Goal: Information Seeking & Learning: Learn about a topic

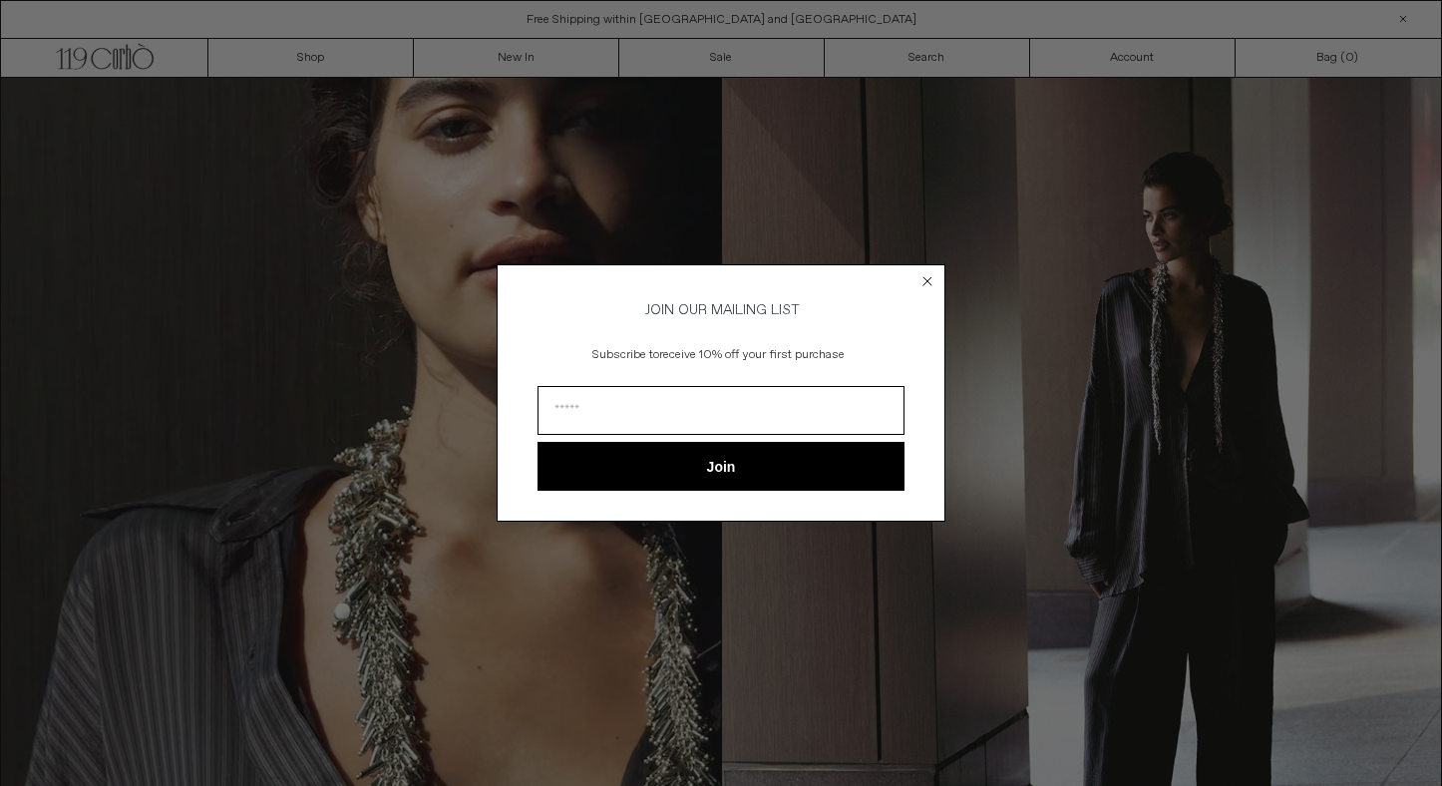
click at [929, 271] on circle "Close dialog" at bounding box center [927, 280] width 19 height 19
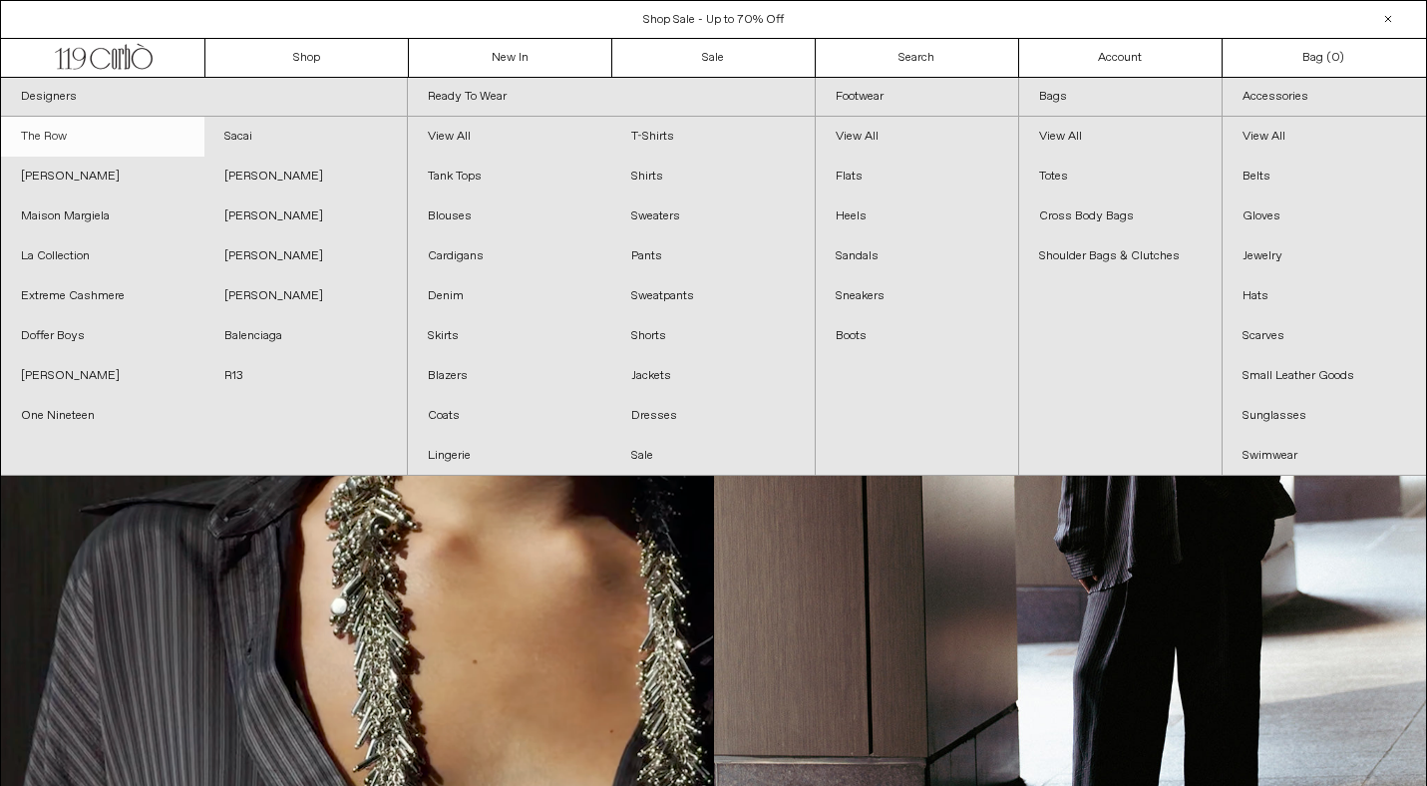
click at [59, 133] on link "The Row" at bounding box center [102, 137] width 203 height 40
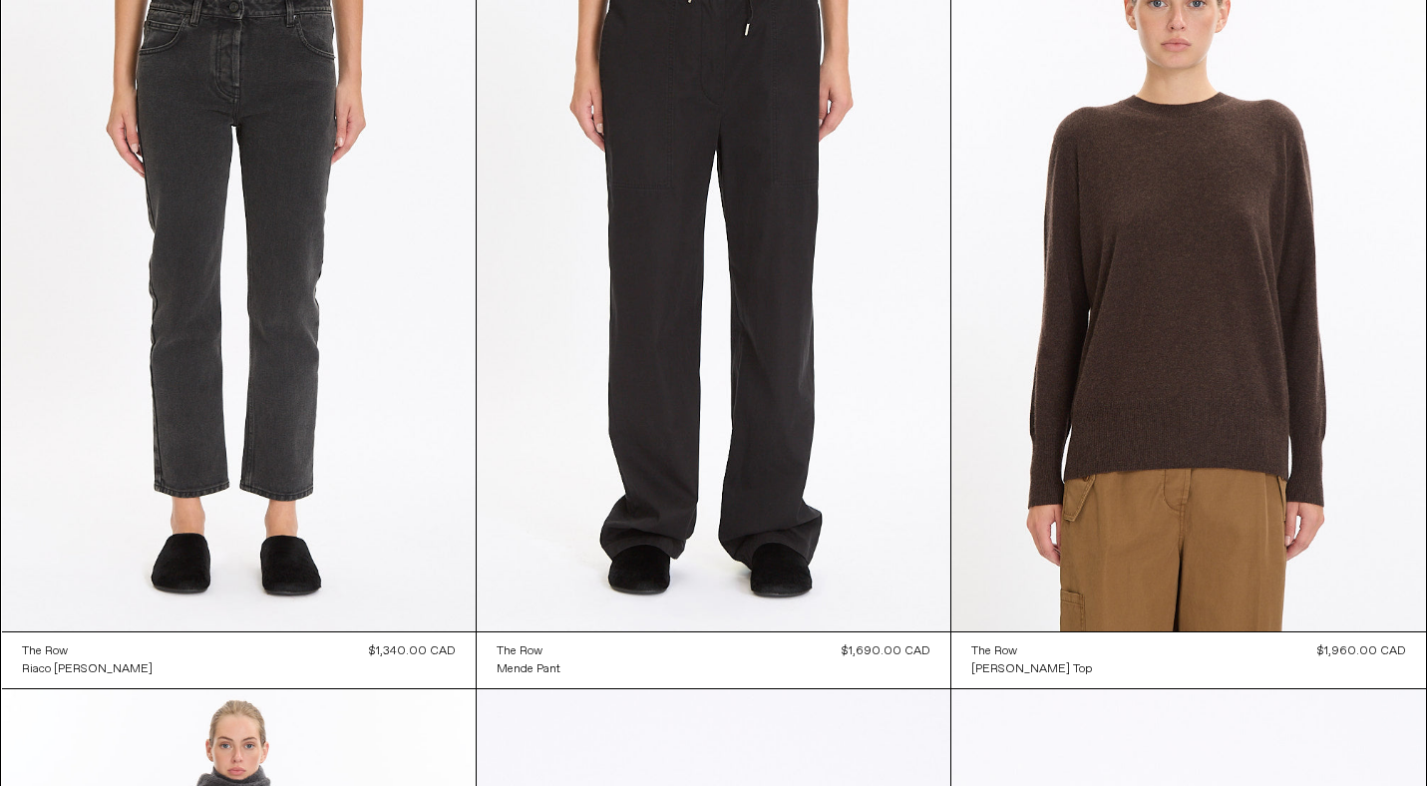
scroll to position [958, 0]
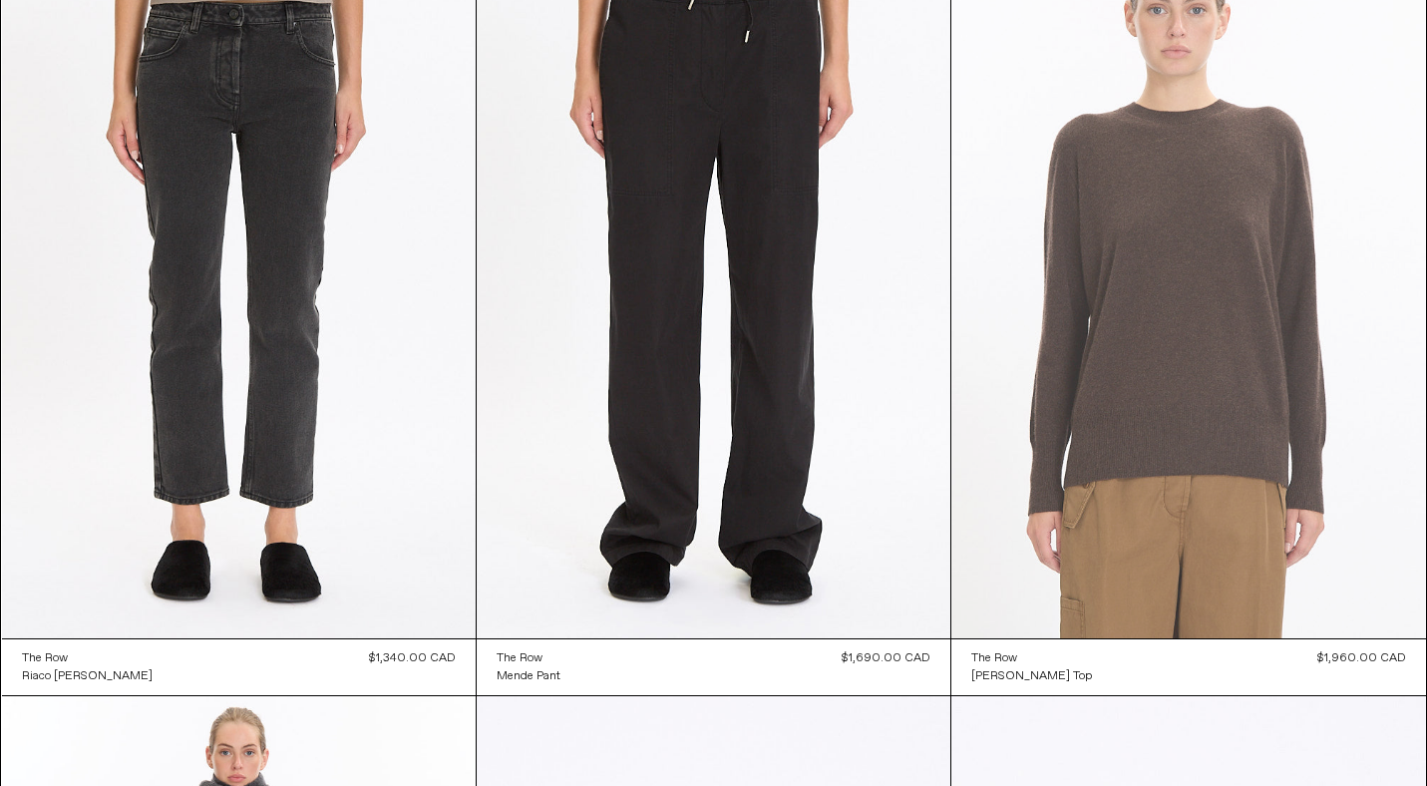
click at [1177, 309] on at bounding box center [1188, 282] width 474 height 711
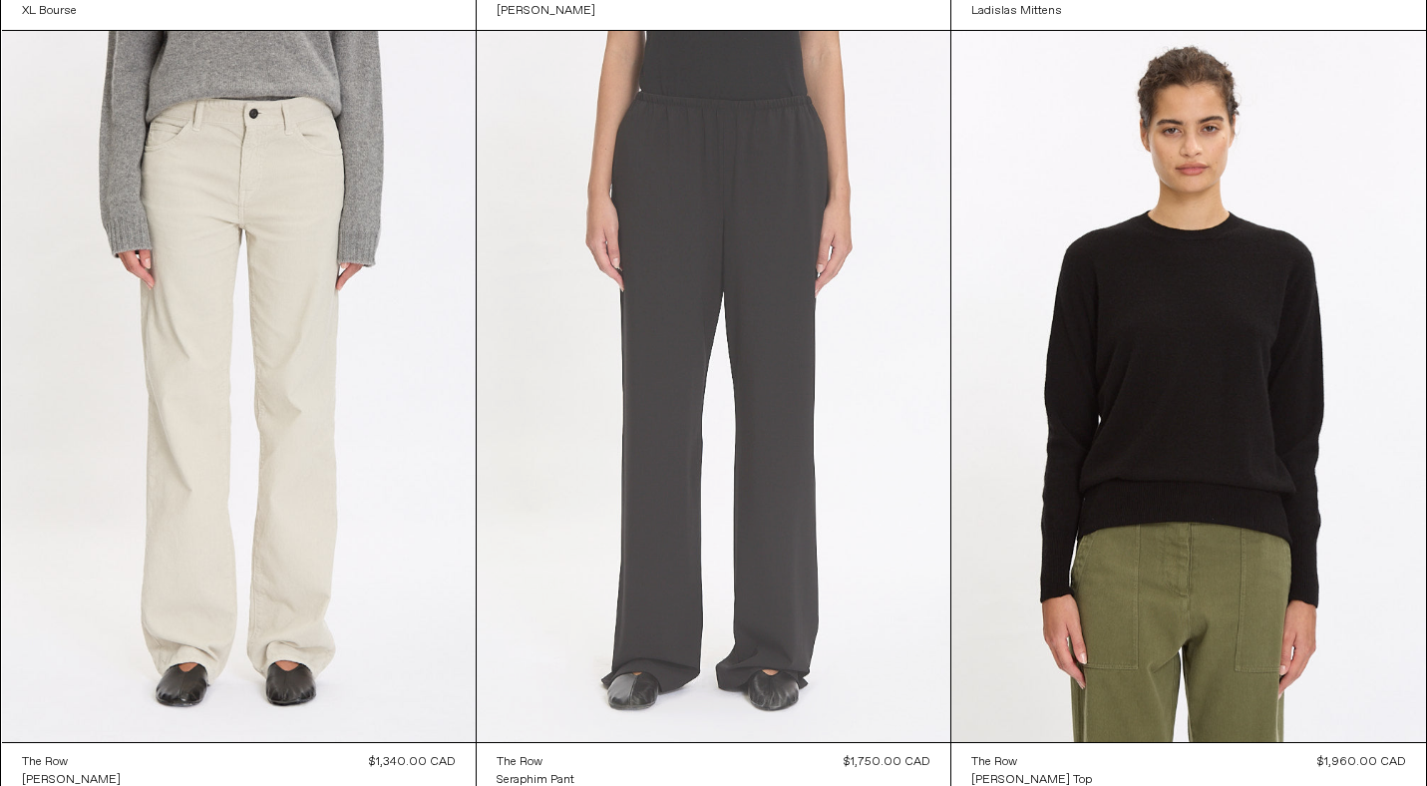
scroll to position [3927, 0]
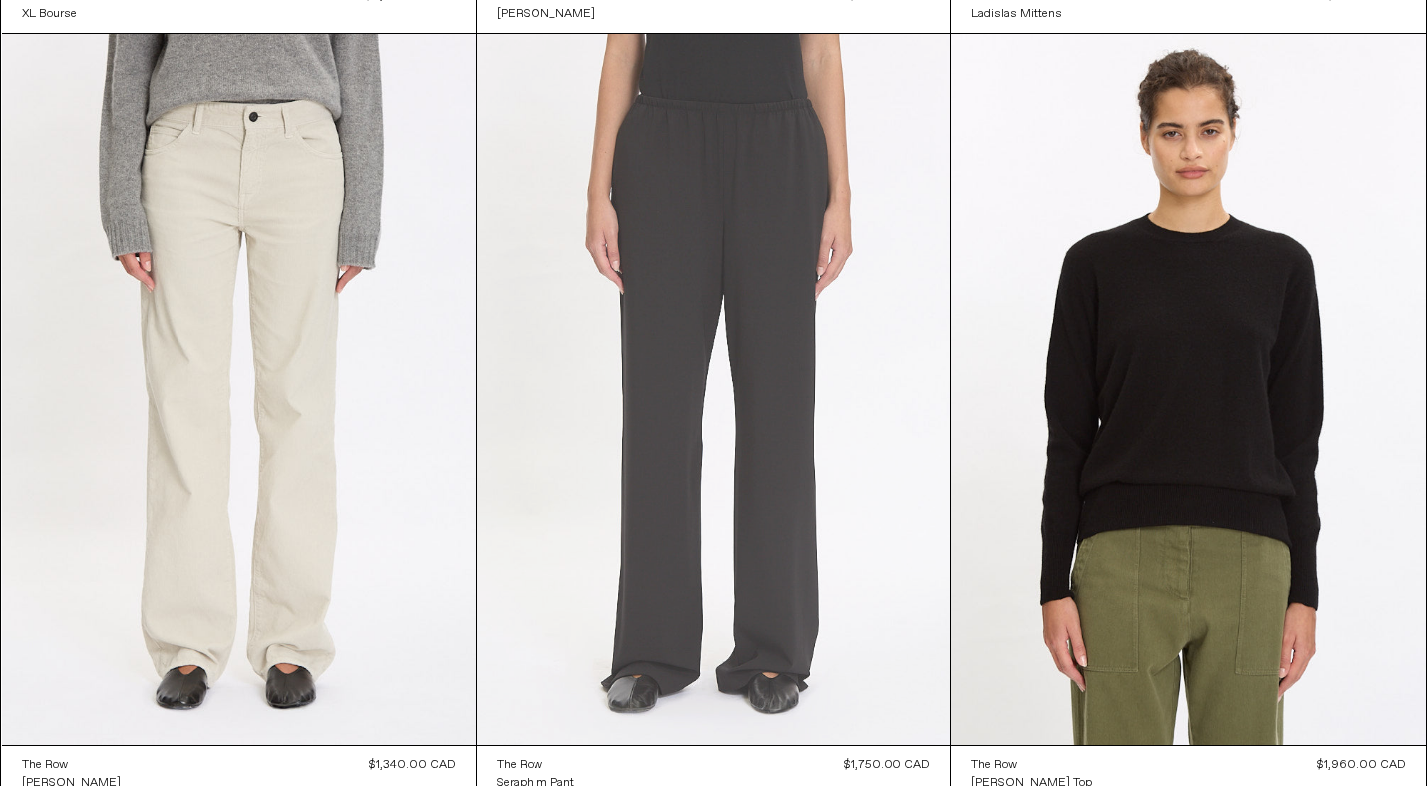
click at [746, 189] on at bounding box center [714, 389] width 474 height 711
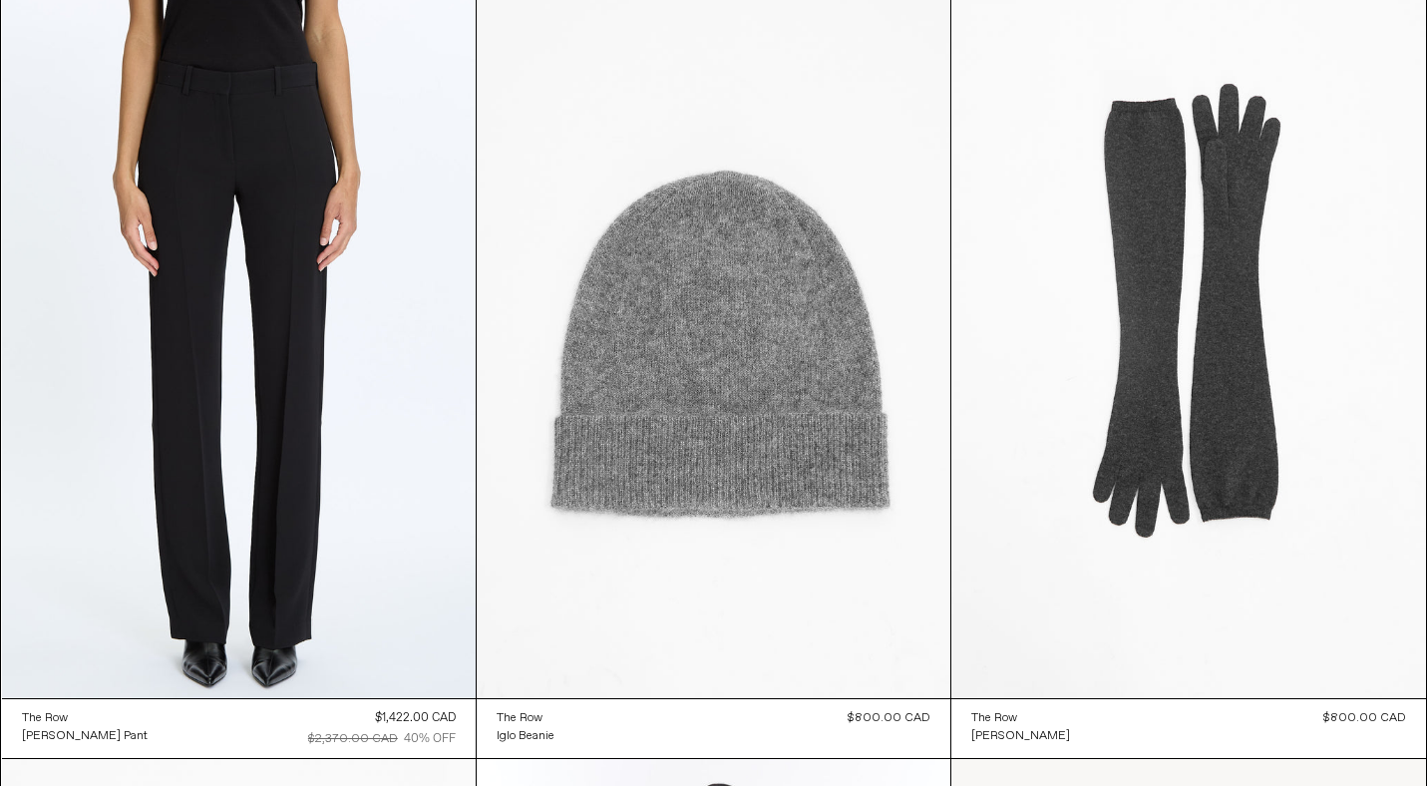
scroll to position [21664, 0]
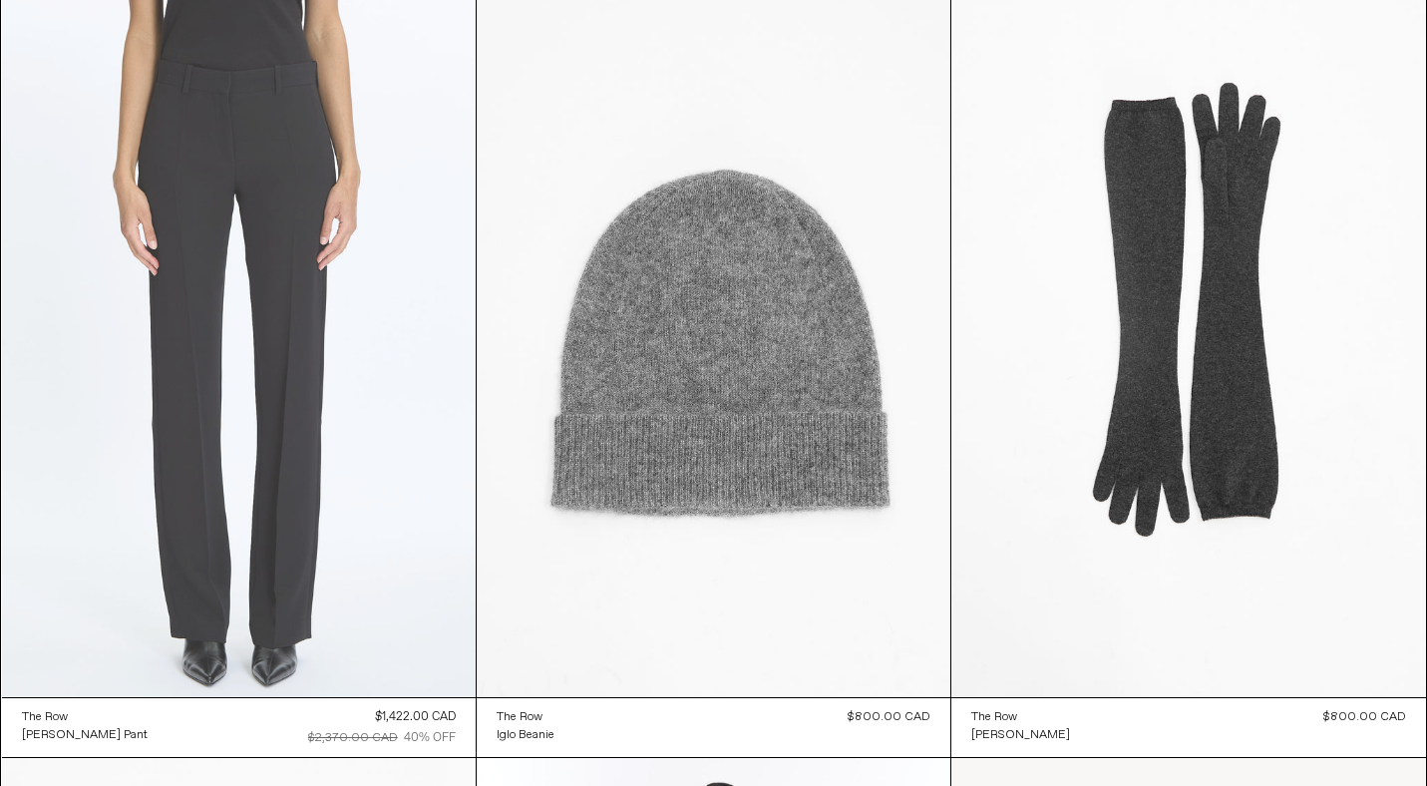
click at [298, 224] on at bounding box center [239, 341] width 474 height 711
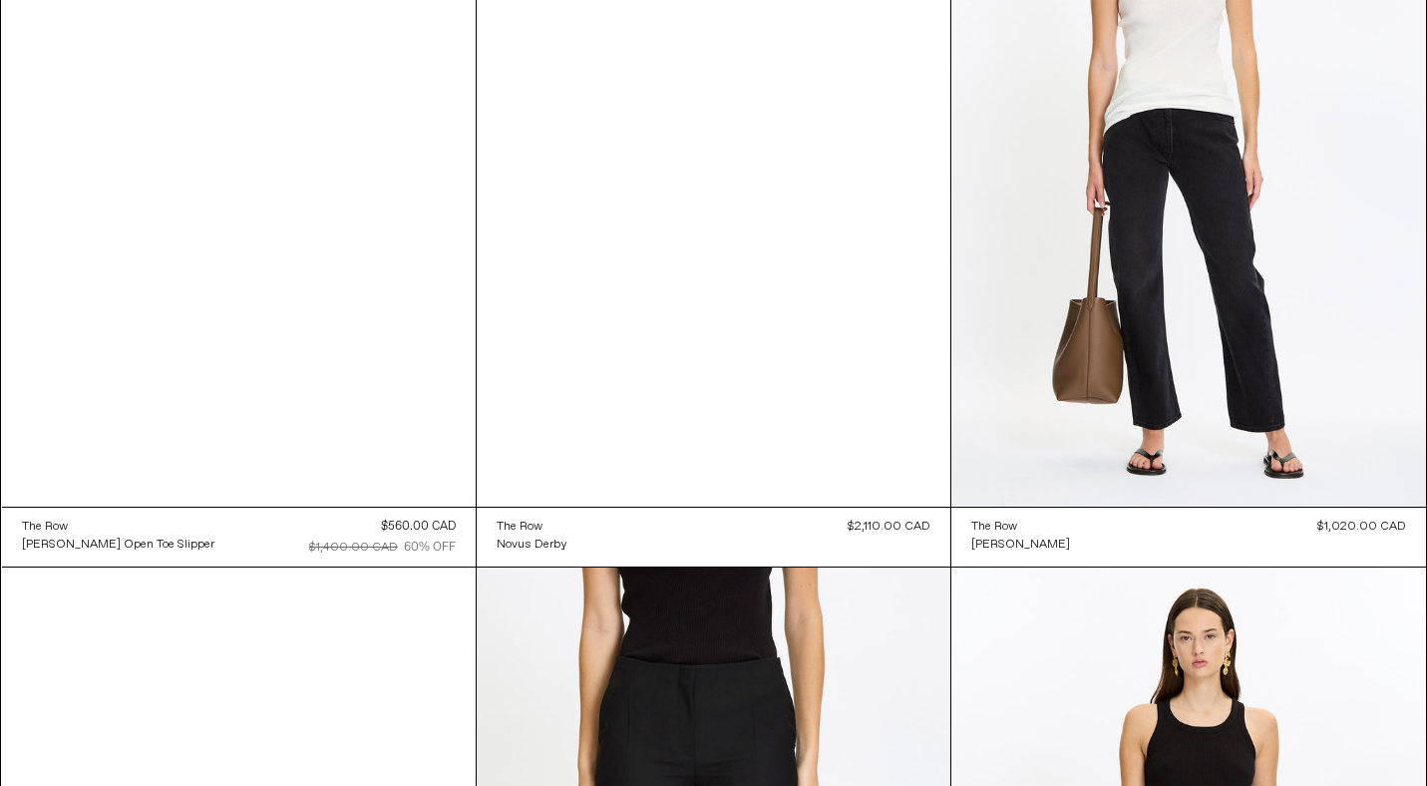
scroll to position [23397, 0]
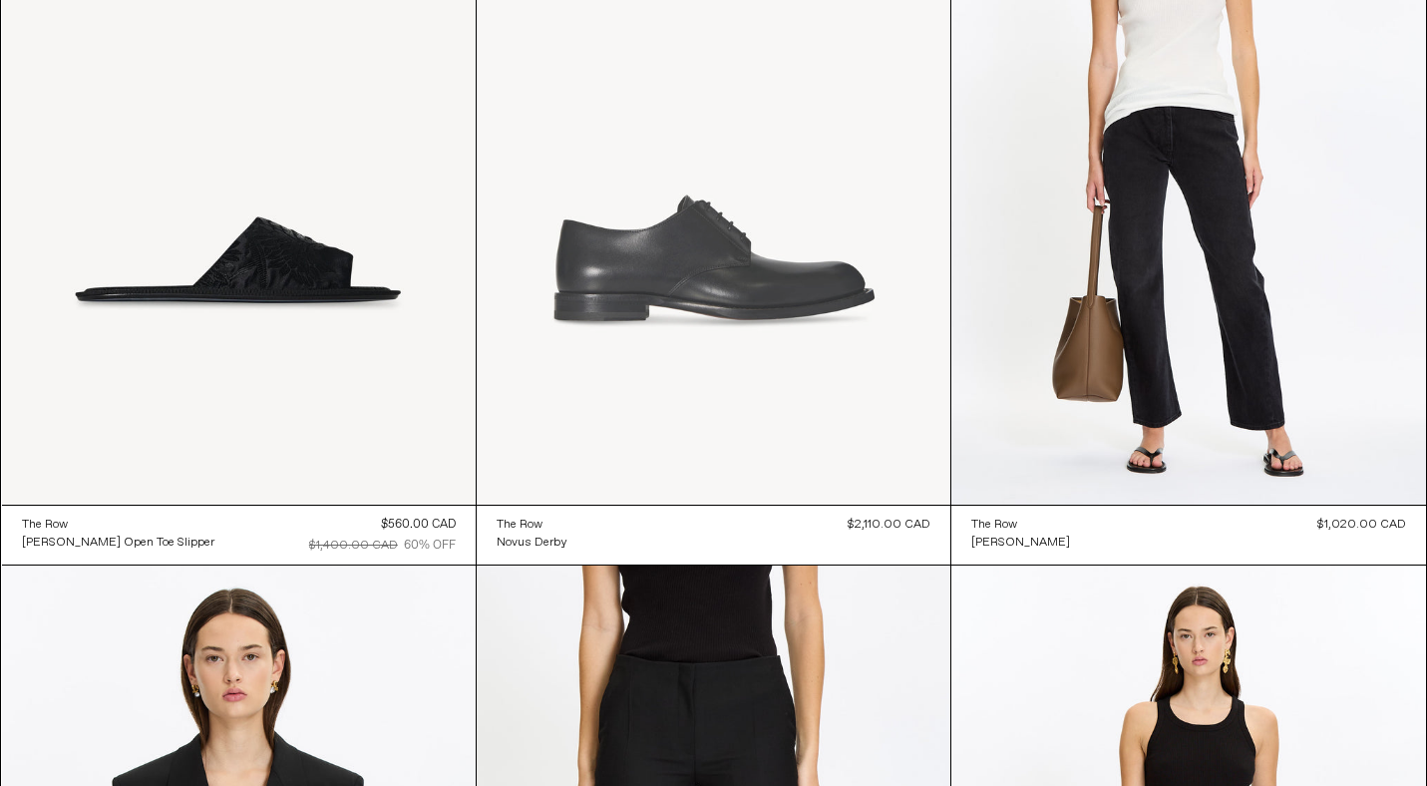
click at [755, 258] on at bounding box center [714, 149] width 474 height 711
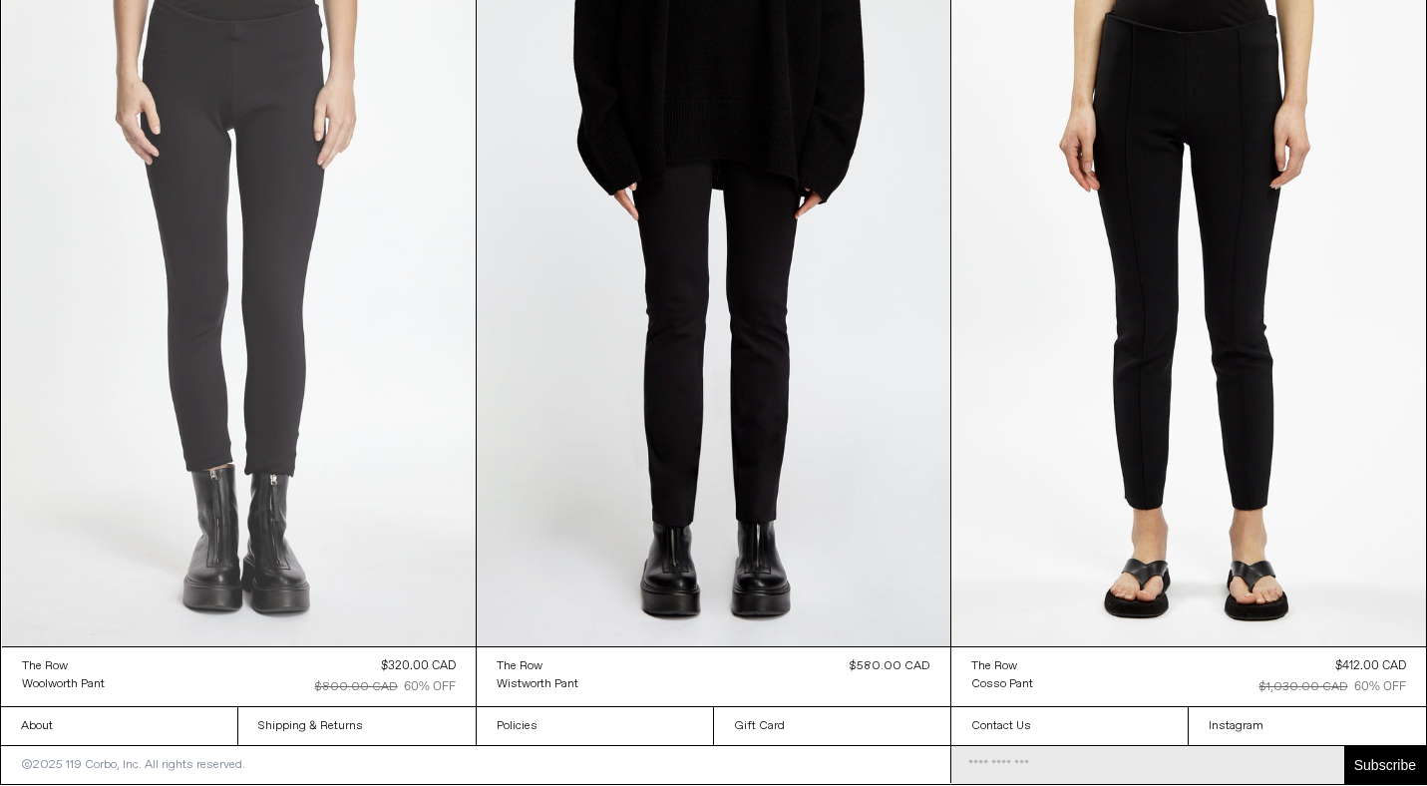
scroll to position [27889, 0]
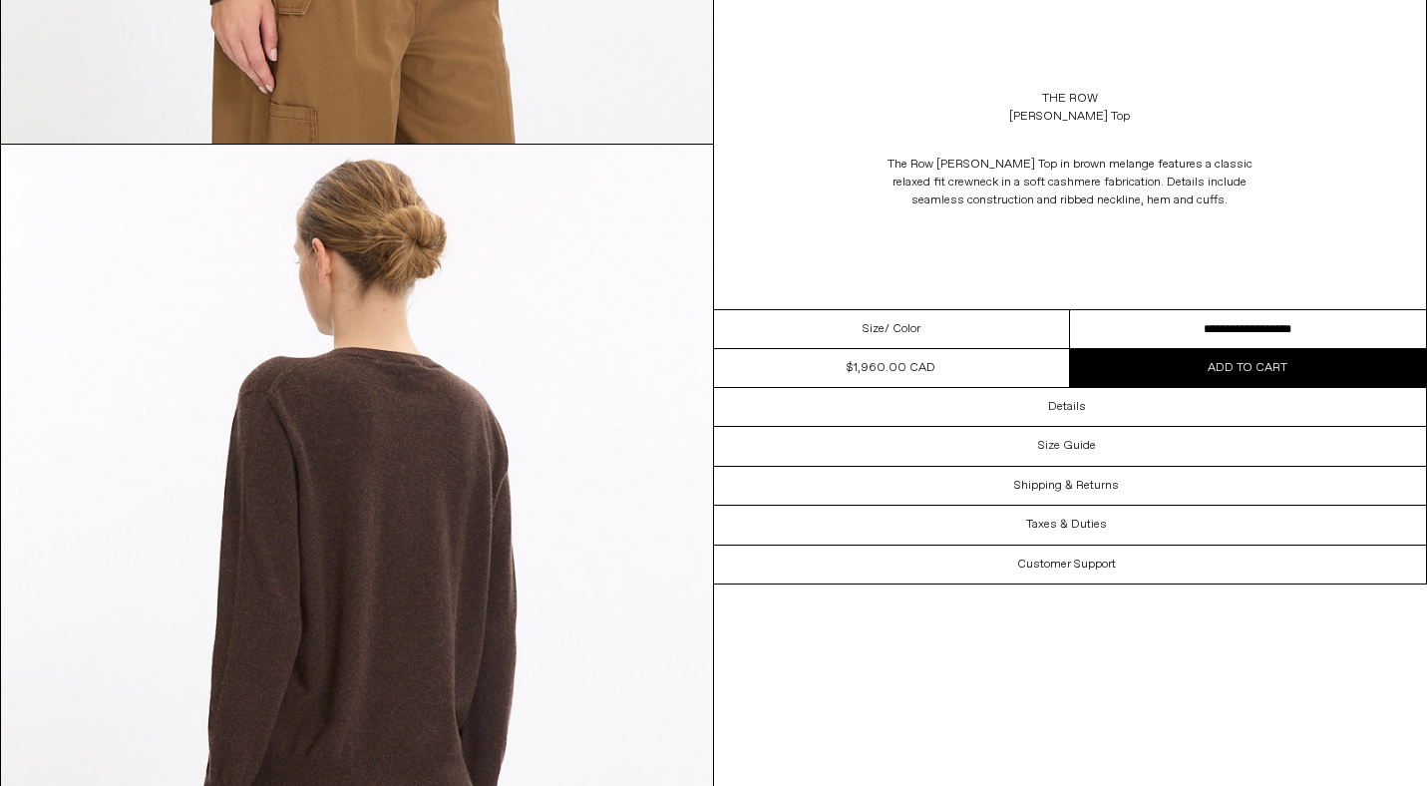
scroll to position [1757, 0]
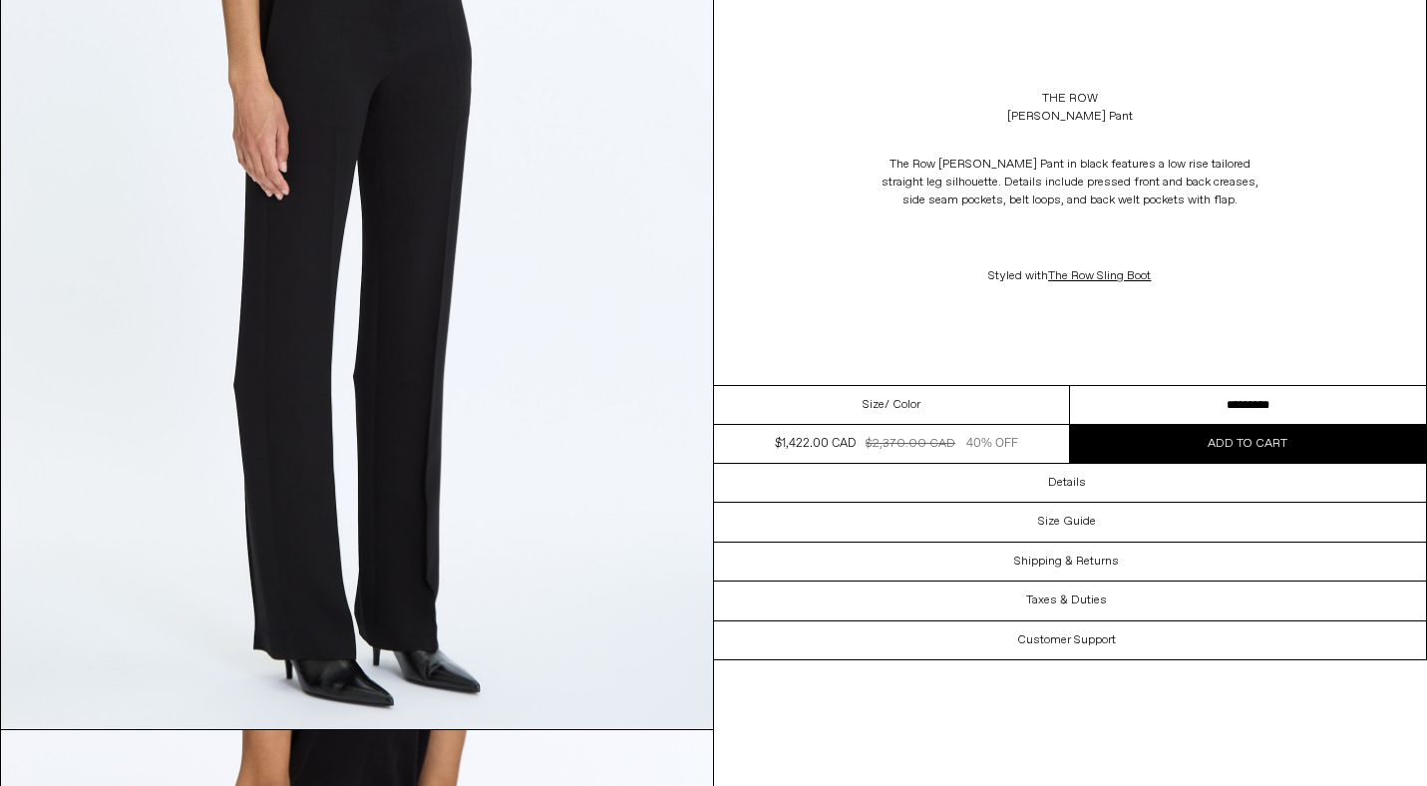
scroll to position [1175, 0]
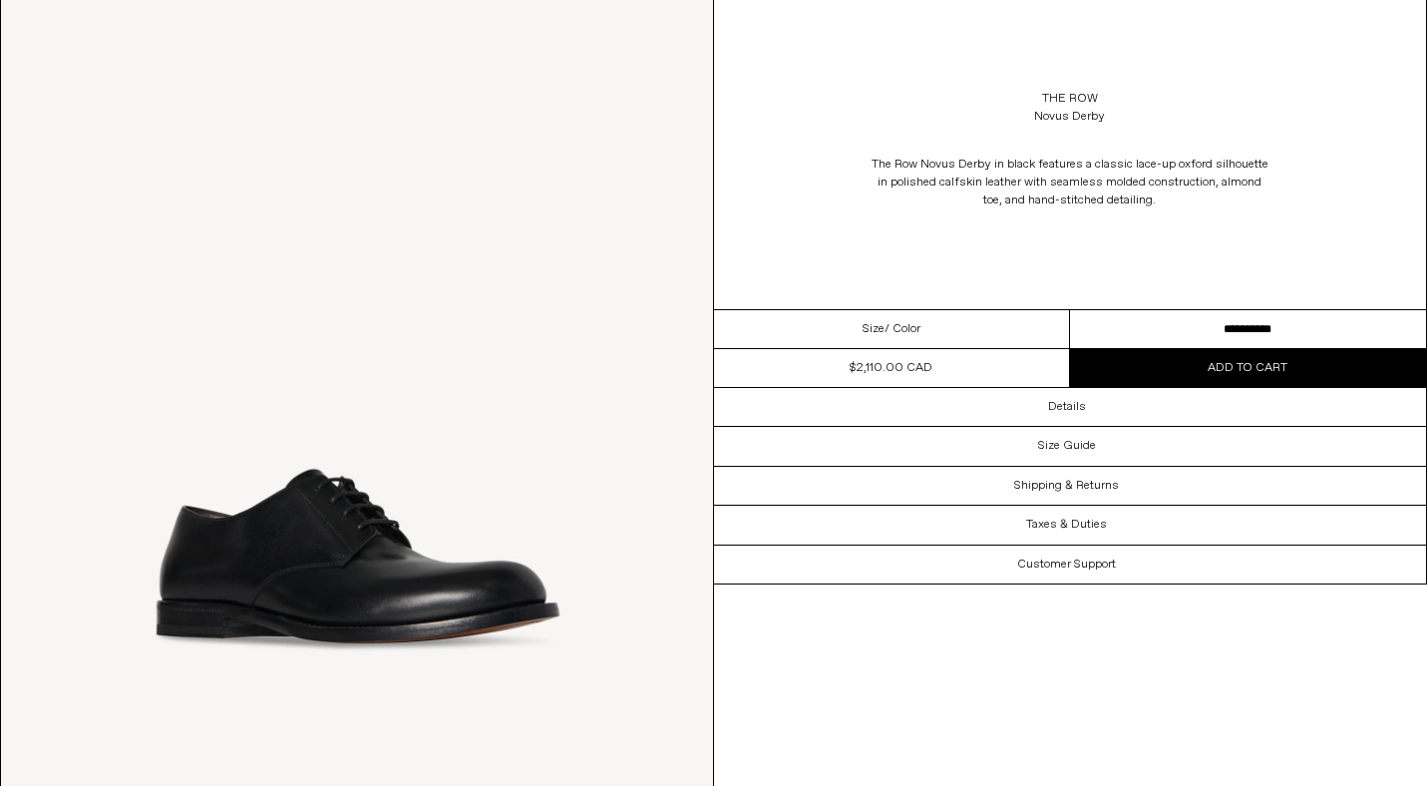
scroll to position [1048, 0]
